Goal: Task Accomplishment & Management: Use online tool/utility

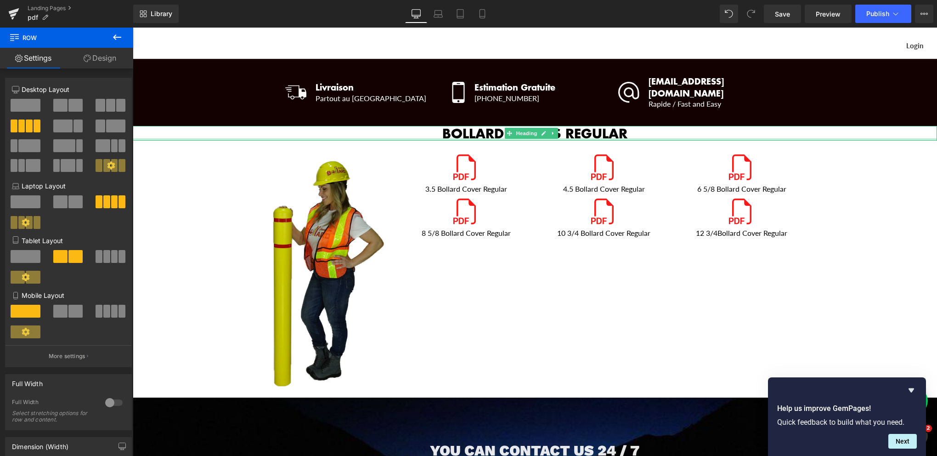
drag, startPoint x: 156, startPoint y: 131, endPoint x: 317, endPoint y: 123, distance: 161.0
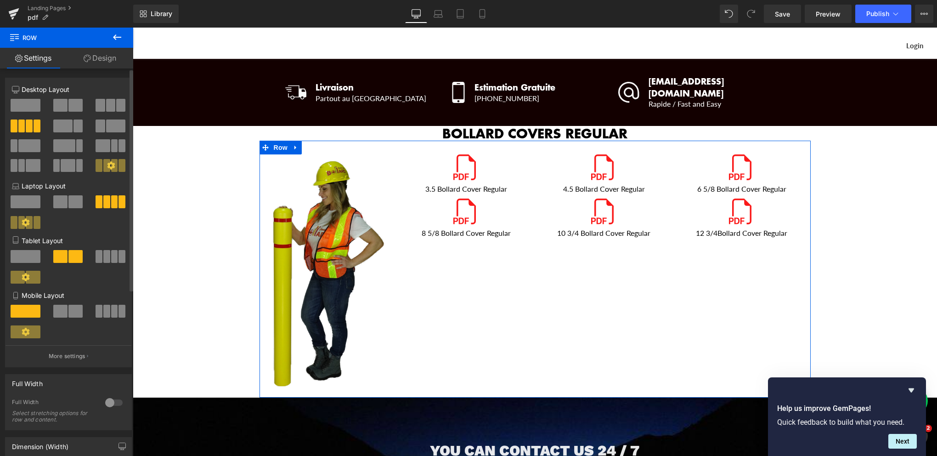
click at [24, 105] on span at bounding box center [26, 105] width 30 height 13
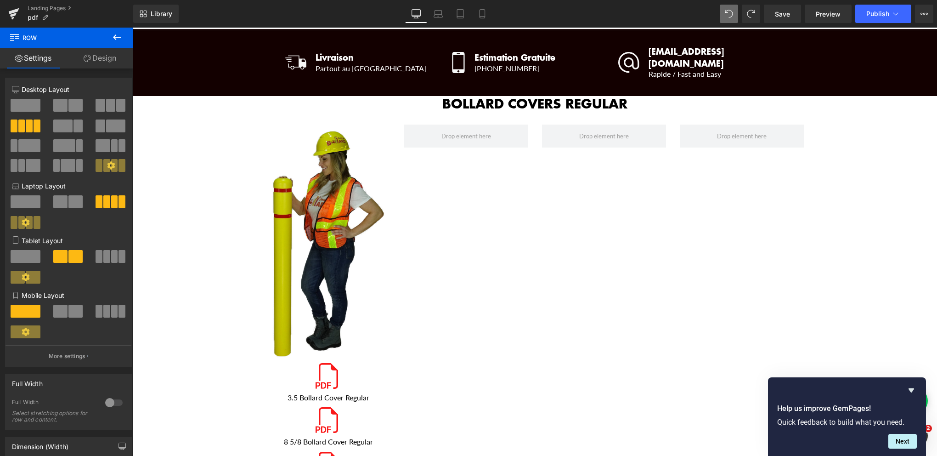
scroll to position [92, 0]
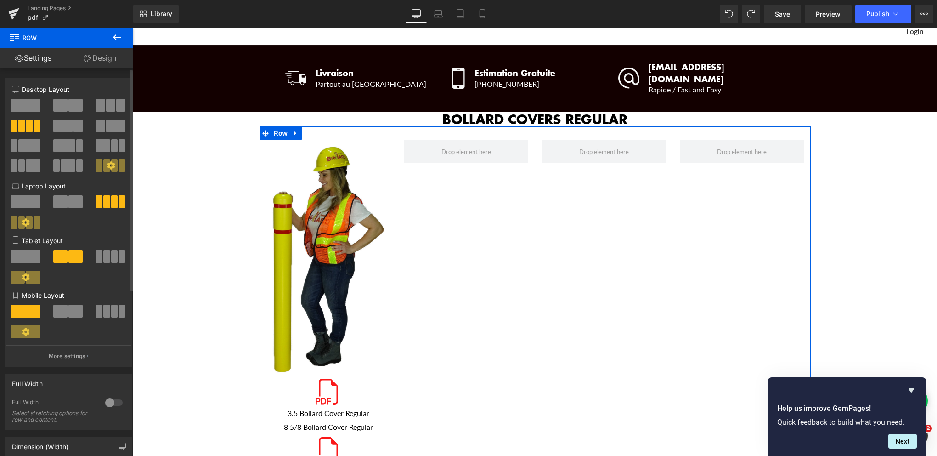
click at [17, 124] on span at bounding box center [14, 125] width 7 height 13
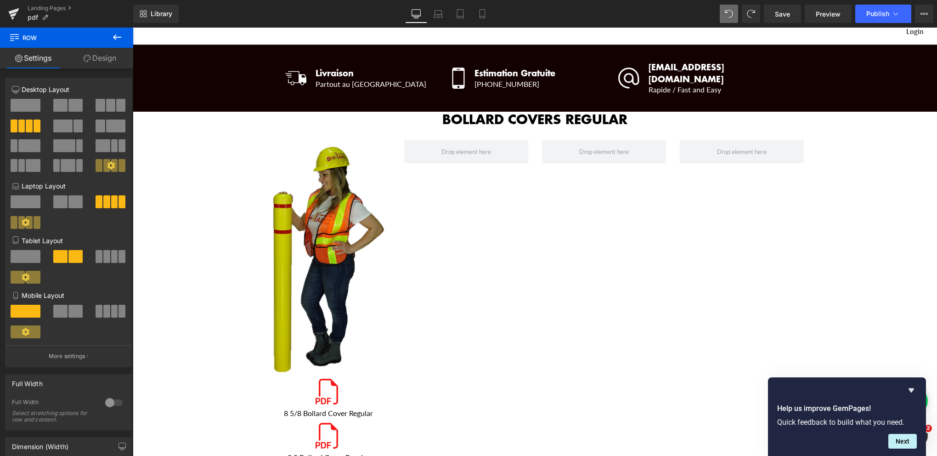
click at [112, 37] on icon at bounding box center [117, 37] width 11 height 11
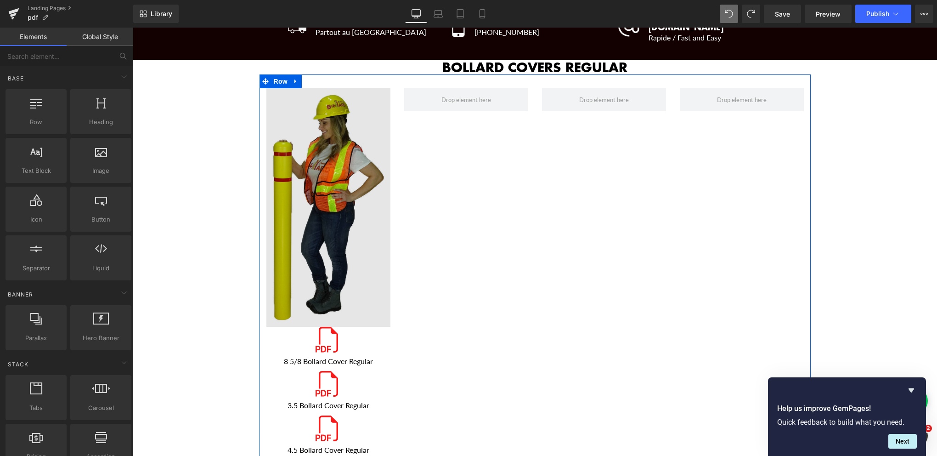
scroll to position [46, 0]
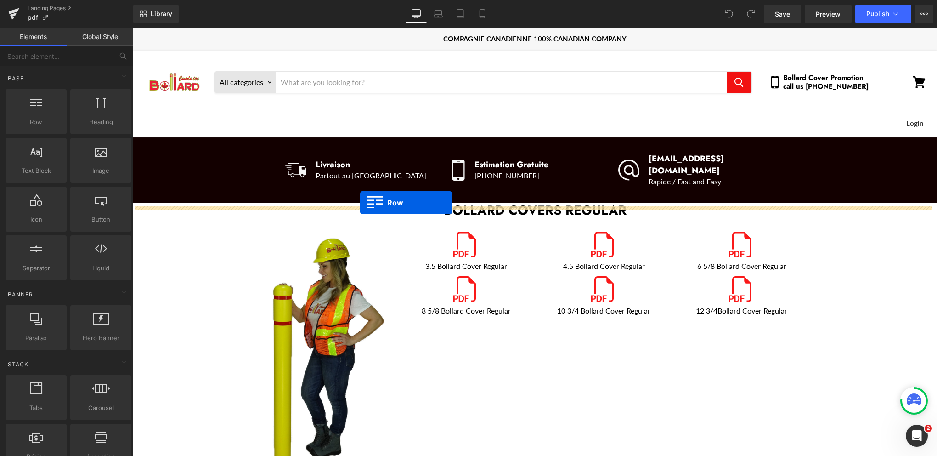
drag, startPoint x: 170, startPoint y: 130, endPoint x: 360, endPoint y: 203, distance: 203.3
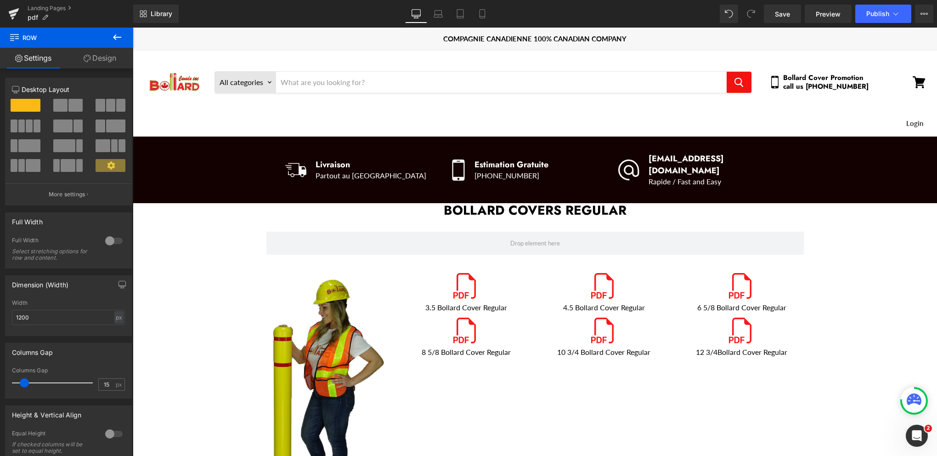
click at [114, 35] on icon at bounding box center [117, 37] width 11 height 11
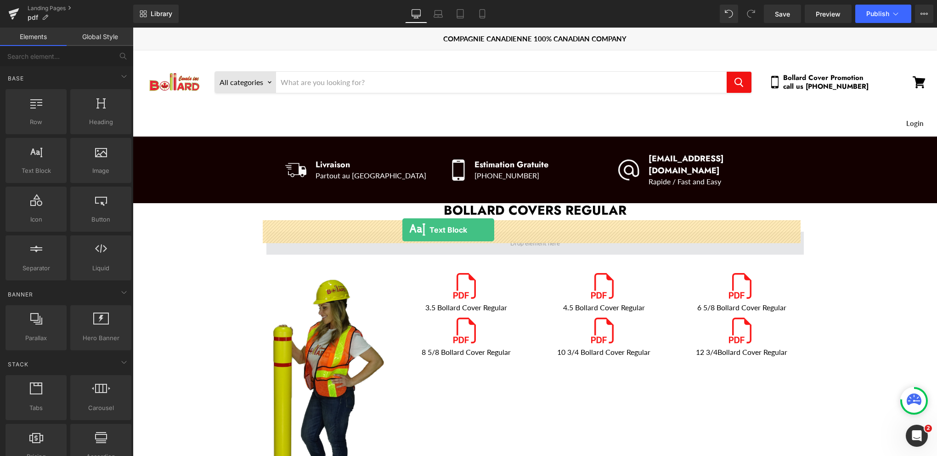
drag, startPoint x: 168, startPoint y: 189, endPoint x: 402, endPoint y: 230, distance: 237.7
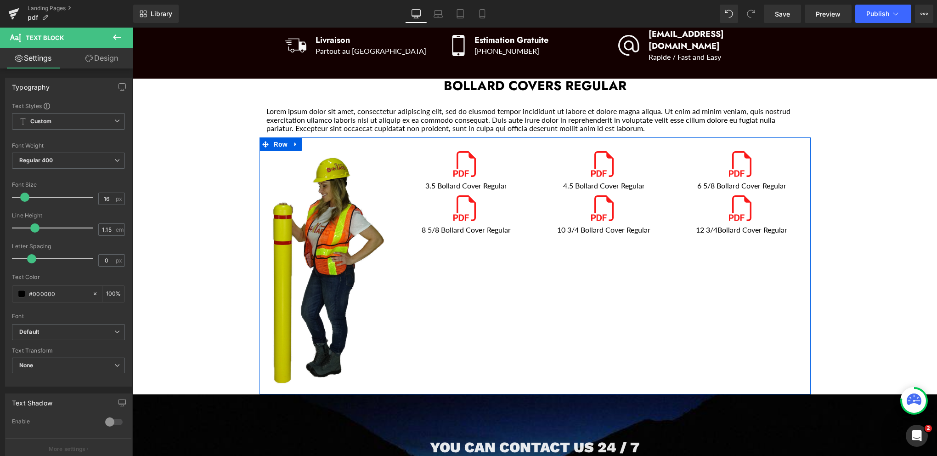
scroll to position [138, 0]
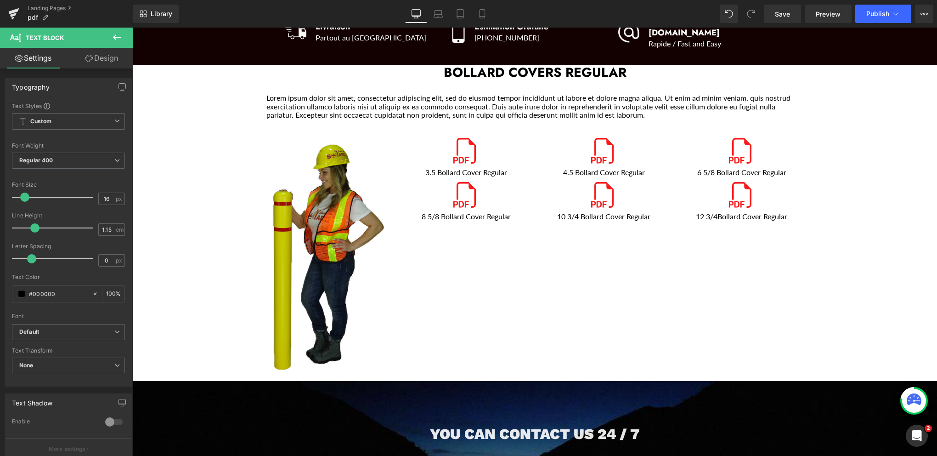
click at [113, 34] on icon at bounding box center [117, 37] width 11 height 11
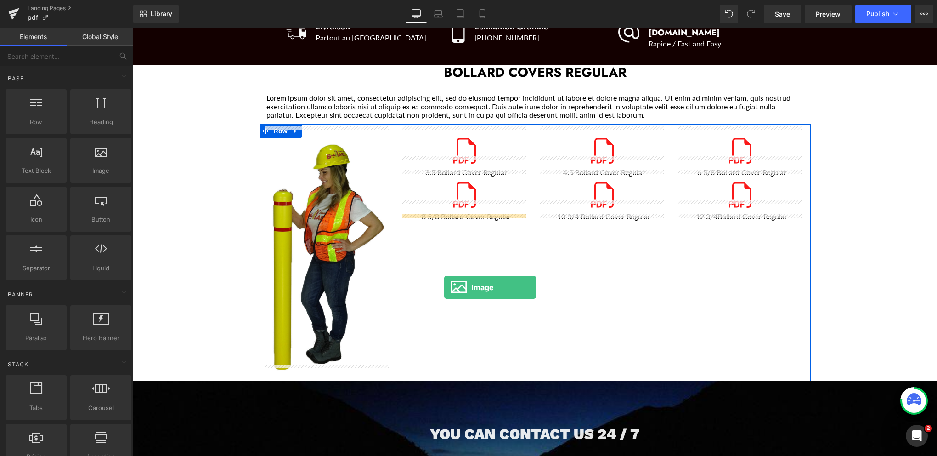
drag, startPoint x: 235, startPoint y: 188, endPoint x: 444, endPoint y: 287, distance: 231.6
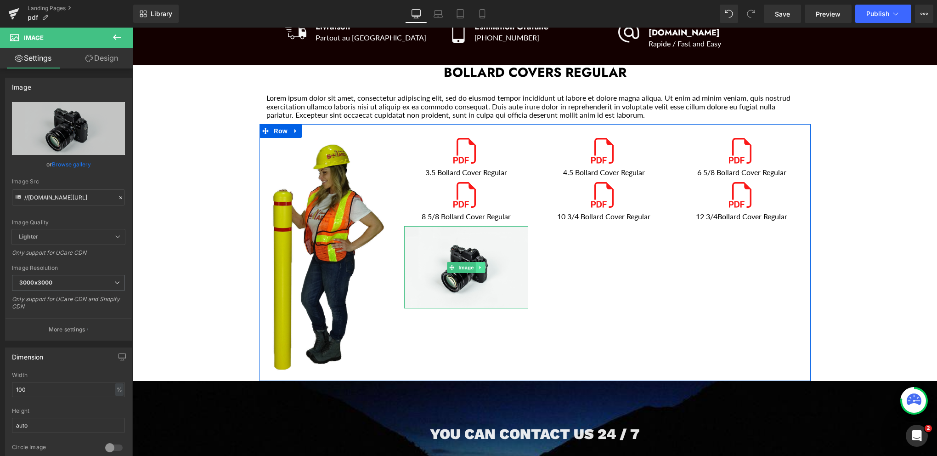
click at [479, 265] on icon "Main content" at bounding box center [480, 268] width 5 height 6
click at [473, 265] on icon "Main content" at bounding box center [475, 268] width 5 height 6
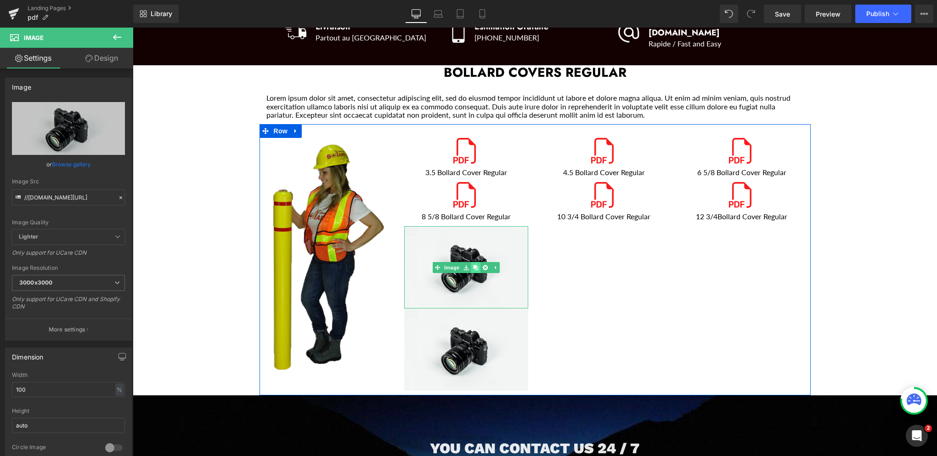
click at [472, 262] on link "Main content" at bounding box center [476, 267] width 10 height 11
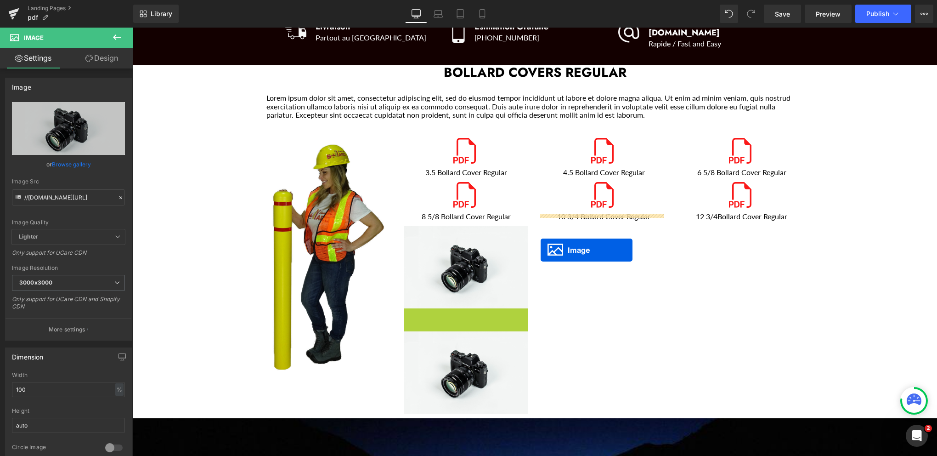
drag, startPoint x: 447, startPoint y: 338, endPoint x: 541, endPoint y: 250, distance: 128.4
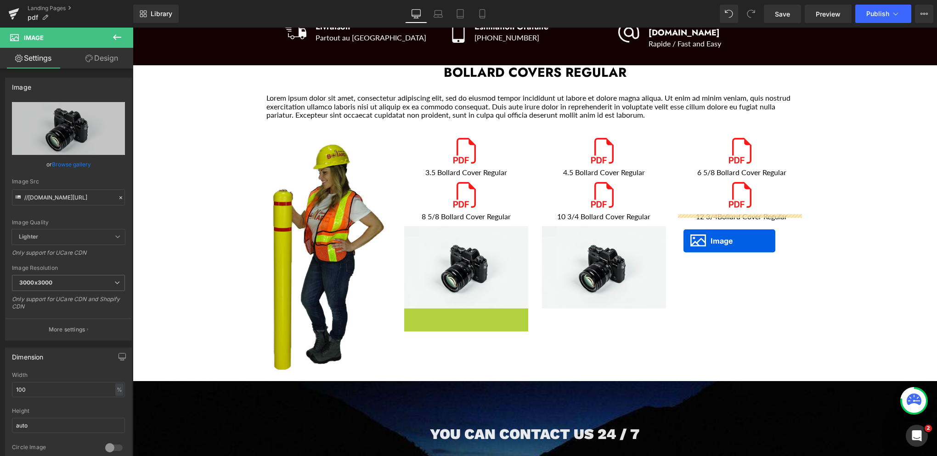
drag, startPoint x: 450, startPoint y: 335, endPoint x: 684, endPoint y: 241, distance: 252.1
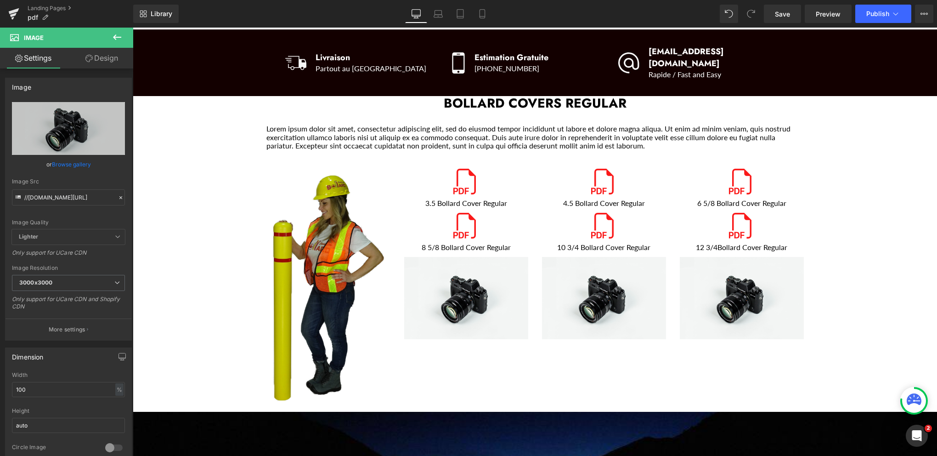
scroll to position [92, 0]
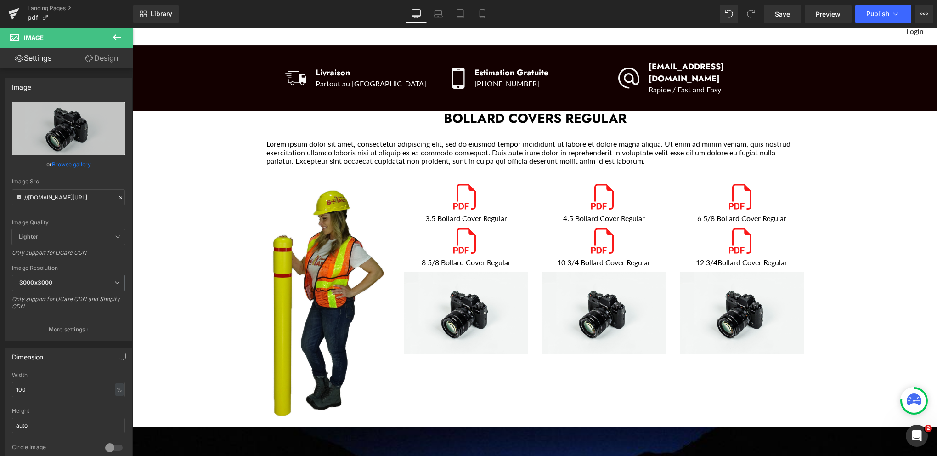
click at [112, 36] on icon at bounding box center [117, 37] width 11 height 11
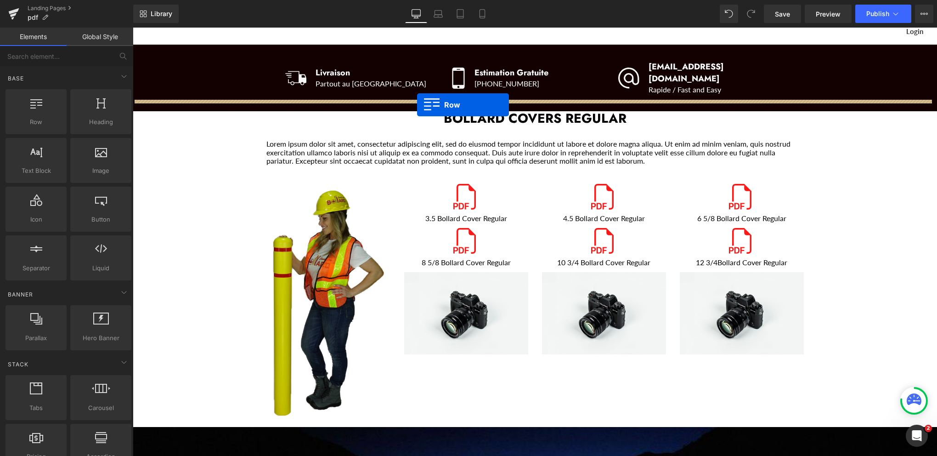
drag, startPoint x: 167, startPoint y: 136, endPoint x: 417, endPoint y: 105, distance: 251.9
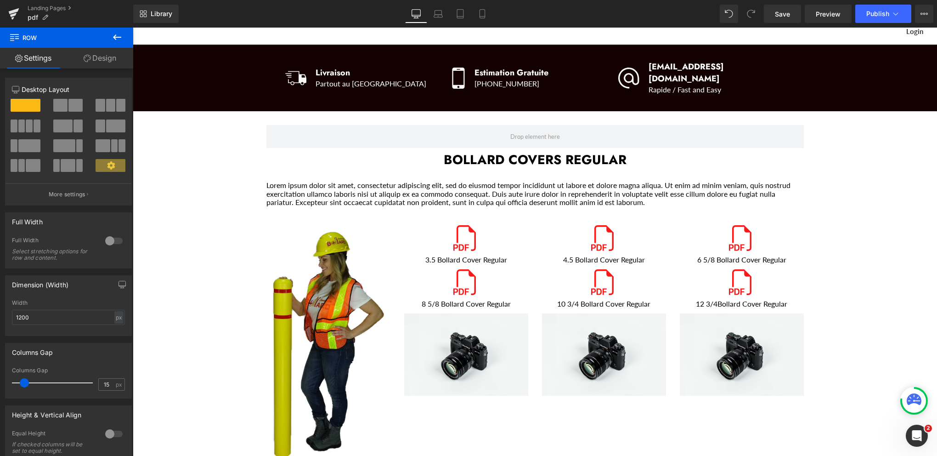
click at [114, 34] on icon at bounding box center [117, 37] width 11 height 11
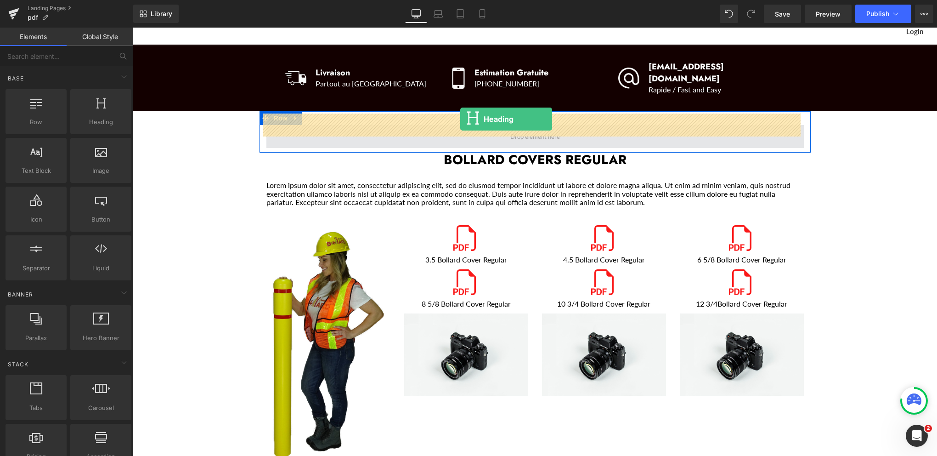
drag, startPoint x: 249, startPoint y: 145, endPoint x: 460, endPoint y: 119, distance: 213.3
